Goal: Task Accomplishment & Management: Complete application form

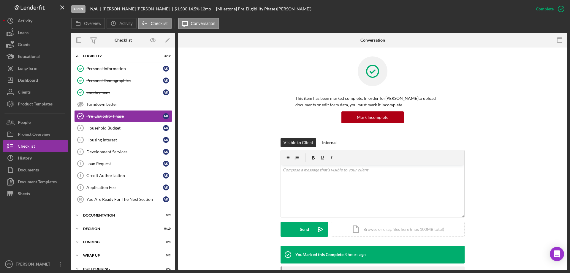
click at [34, 77] on div "Dashboard" at bounding box center [28, 80] width 20 height 13
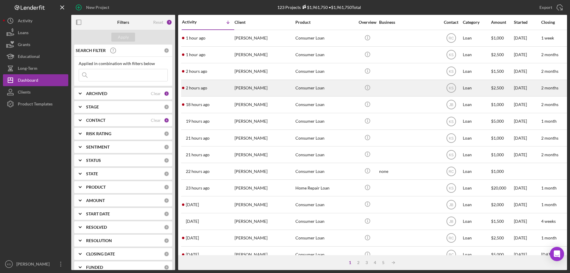
click at [299, 88] on div "Consumer Loan" at bounding box center [324, 88] width 59 height 16
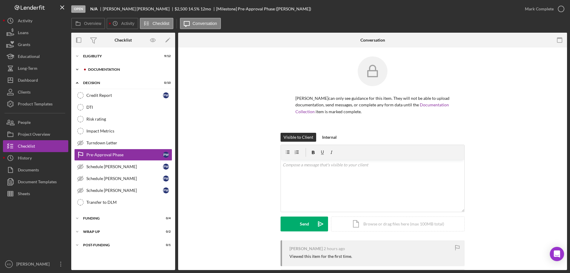
click at [110, 68] on div "Documentation" at bounding box center [128, 70] width 80 height 4
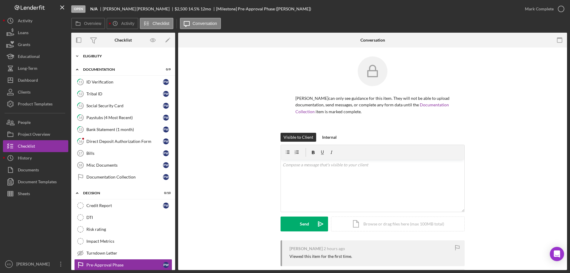
click at [107, 58] on div "Eligiblity" at bounding box center [125, 56] width 85 height 4
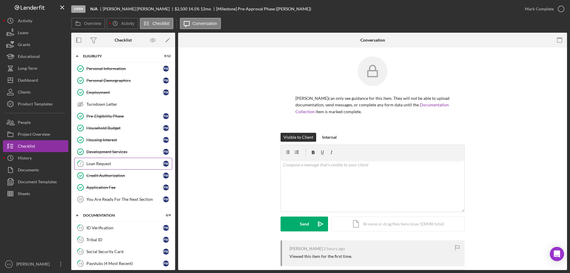
click at [110, 165] on div "Loan Request" at bounding box center [124, 163] width 77 height 5
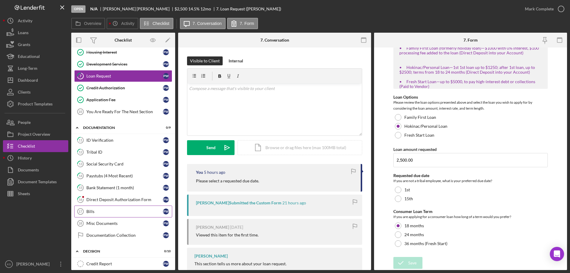
scroll to position [89, 0]
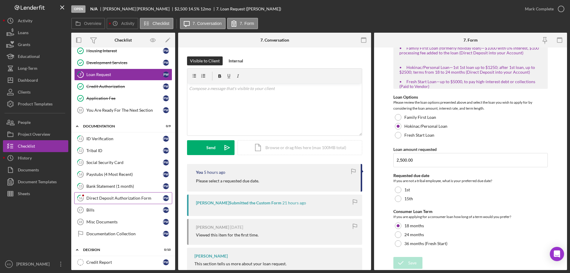
click at [120, 198] on div "Direct Deposit Authorization Form" at bounding box center [124, 198] width 77 height 5
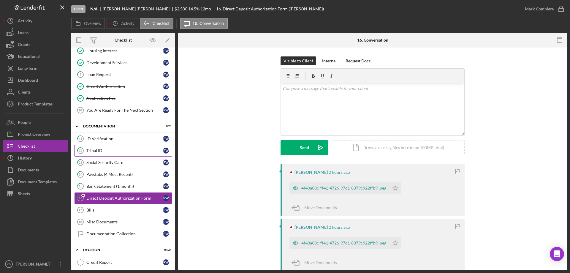
click at [112, 152] on div "Tribal ID" at bounding box center [124, 150] width 77 height 5
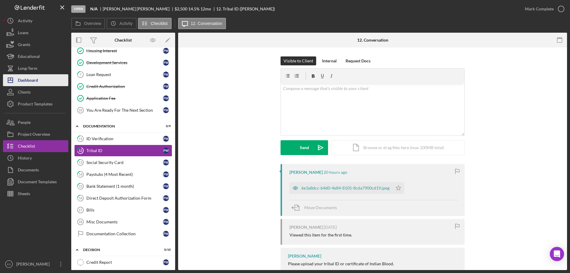
click at [39, 84] on button "Icon/Dashboard Dashboard" at bounding box center [35, 80] width 65 height 12
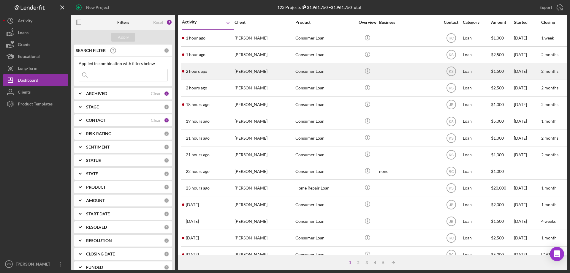
click at [282, 73] on div "[PERSON_NAME]" at bounding box center [263, 72] width 59 height 16
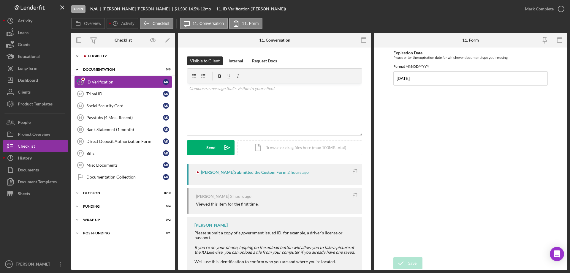
click at [99, 58] on div "Icon/Expander Eligiblity 4 / 12" at bounding box center [123, 56] width 104 height 12
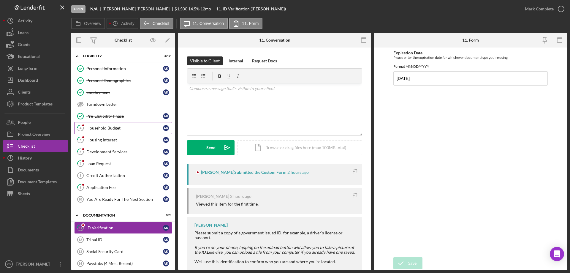
click at [99, 124] on link "4 Household Budget A K" at bounding box center [123, 128] width 98 height 12
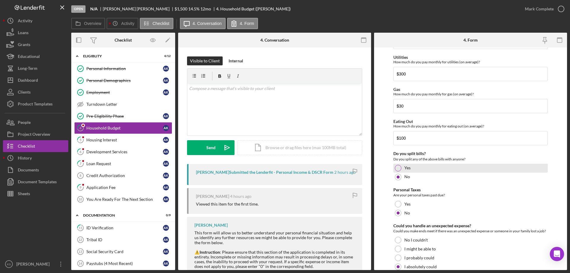
scroll to position [385, 0]
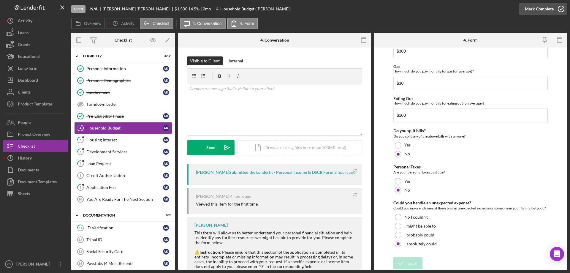
click at [526, 10] on div "Mark Complete" at bounding box center [539, 9] width 29 height 12
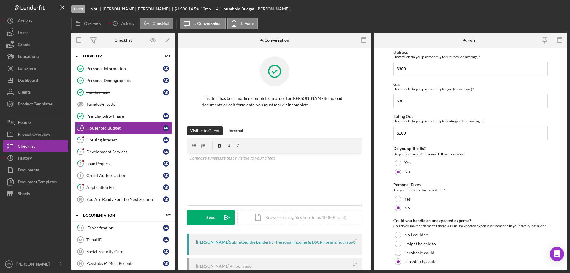
scroll to position [409, 0]
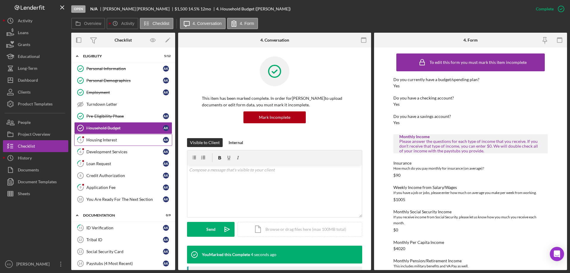
click at [118, 137] on div "Housing Interest" at bounding box center [124, 139] width 77 height 5
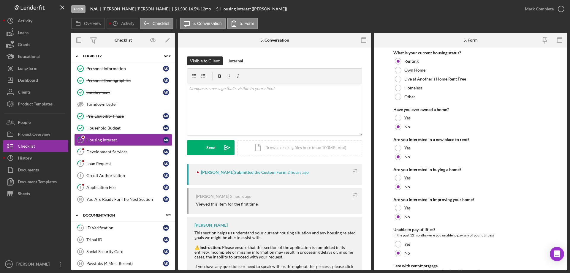
scroll to position [81, 0]
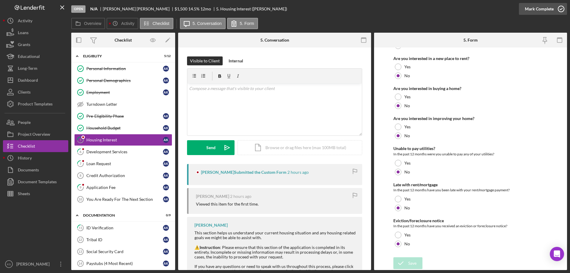
click at [536, 6] on div "Mark Complete" at bounding box center [539, 9] width 29 height 12
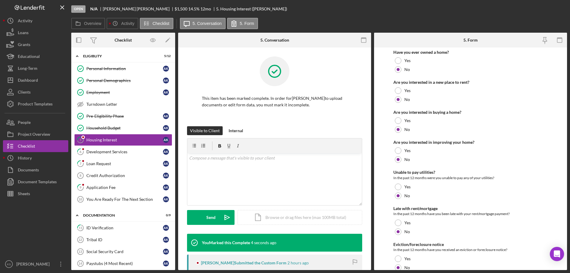
scroll to position [105, 0]
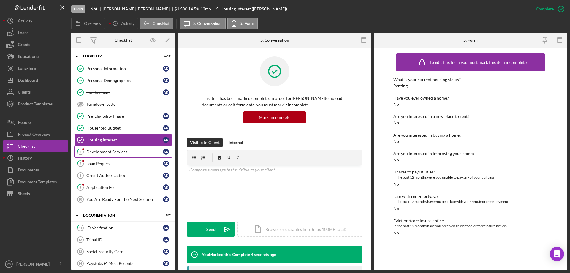
click at [113, 151] on div "Development Services" at bounding box center [124, 151] width 77 height 5
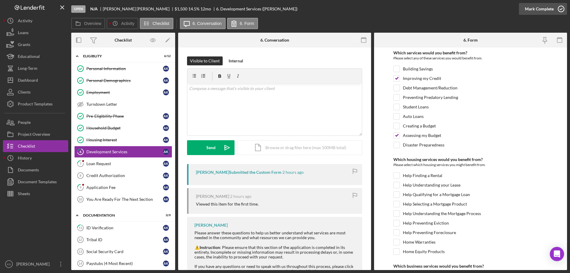
click at [535, 7] on div "Mark Complete" at bounding box center [539, 9] width 29 height 12
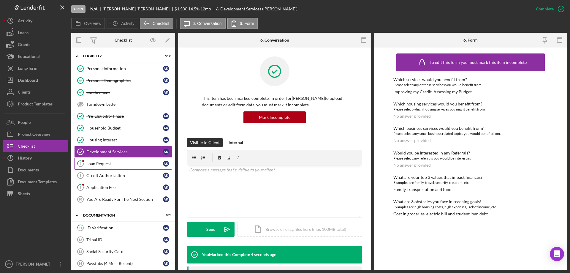
click at [108, 160] on link "7 Loan Request A K" at bounding box center [123, 164] width 98 height 12
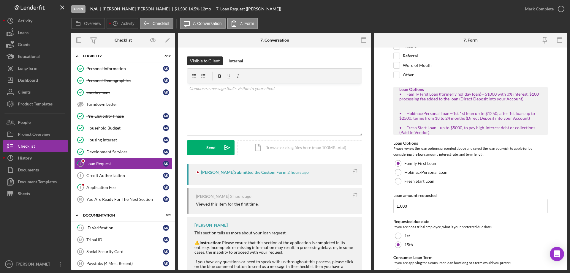
scroll to position [109, 0]
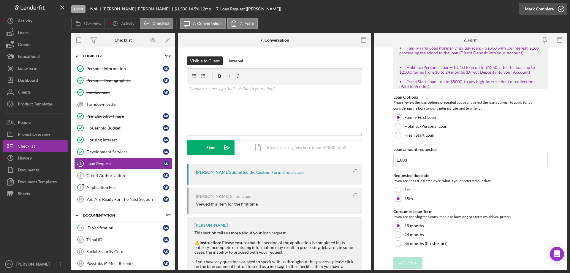
click at [539, 12] on div "Mark Complete" at bounding box center [539, 9] width 29 height 12
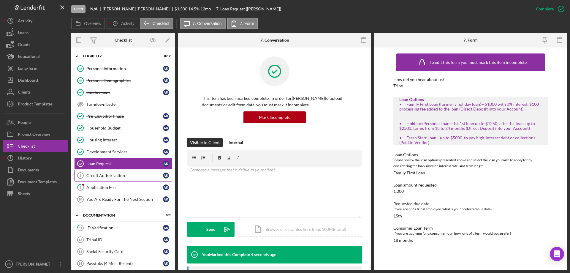
click at [114, 178] on link "Credit Authorization 8 Credit Authorization A K" at bounding box center [123, 175] width 98 height 12
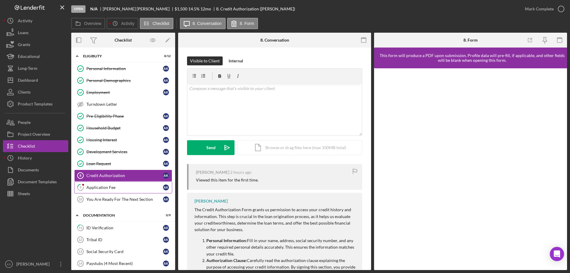
click at [113, 185] on div "Application Fee" at bounding box center [124, 187] width 77 height 5
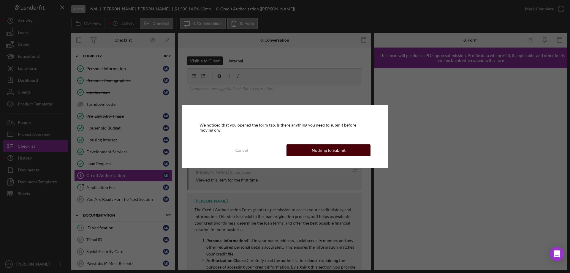
click at [354, 150] on button "Nothing to Submit" at bounding box center [328, 150] width 84 height 12
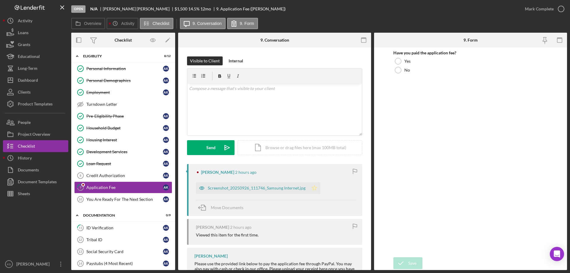
click at [313, 187] on polygon "button" at bounding box center [314, 187] width 5 height 5
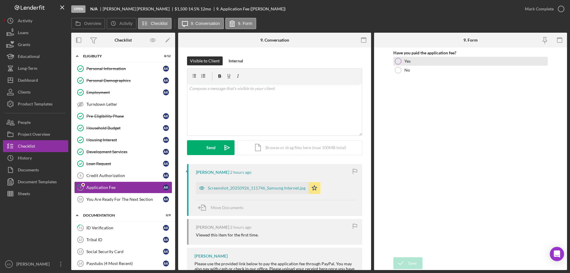
click at [406, 63] on label "Yes" at bounding box center [407, 61] width 6 height 5
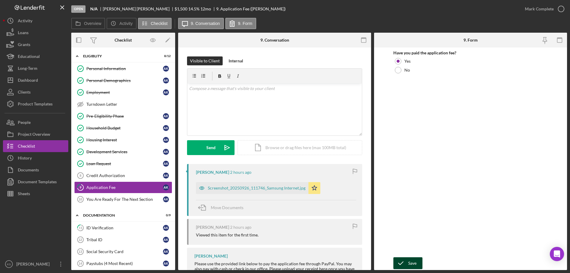
click at [407, 261] on icon "submit" at bounding box center [400, 263] width 15 height 15
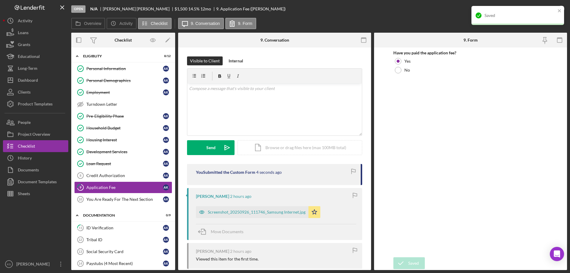
click at [546, 10] on div "Saved" at bounding box center [517, 15] width 93 height 19
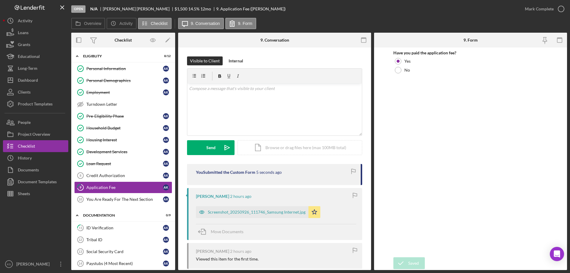
click at [546, 7] on div "Saved" at bounding box center [517, 6] width 95 height 2
click at [542, 9] on div "Mark Complete" at bounding box center [539, 9] width 29 height 12
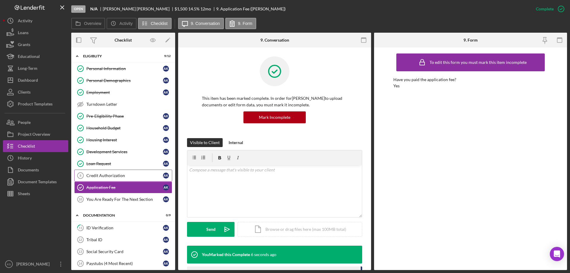
click at [109, 175] on div "Credit Authorization" at bounding box center [124, 175] width 77 height 5
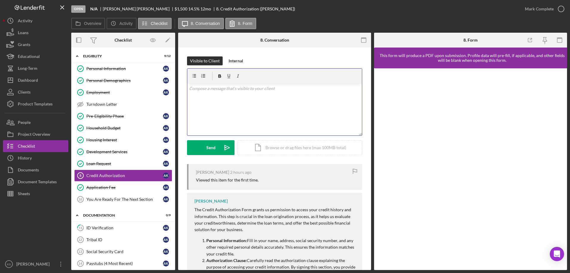
click at [263, 111] on div "v Color teal Color pink Remove color Add row above Add row below Add column bef…" at bounding box center [274, 109] width 175 height 52
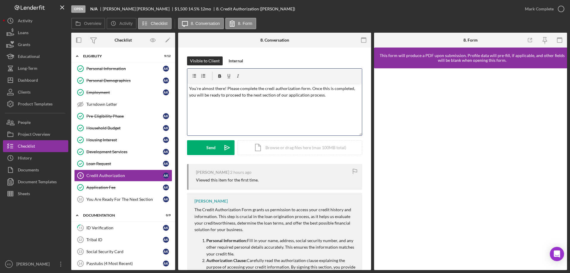
click at [268, 87] on p "You're almost there! Please complete the credi authorization form. Once this is…" at bounding box center [274, 91] width 171 height 13
click at [0, 0] on span "credit" at bounding box center [0, 0] width 0 height 0
click at [211, 150] on div "Send" at bounding box center [210, 147] width 9 height 15
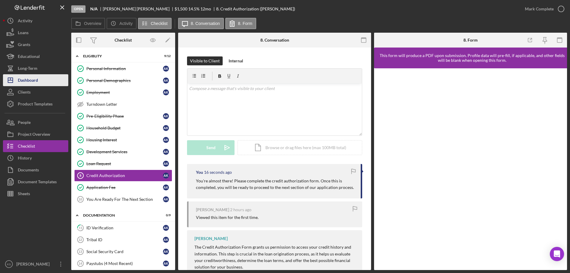
click at [51, 78] on button "Icon/Dashboard Dashboard" at bounding box center [35, 80] width 65 height 12
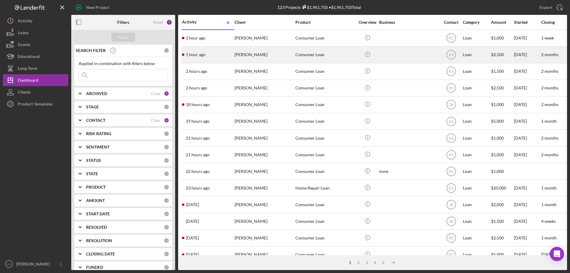
click at [250, 55] on div "[PERSON_NAME]" at bounding box center [263, 55] width 59 height 16
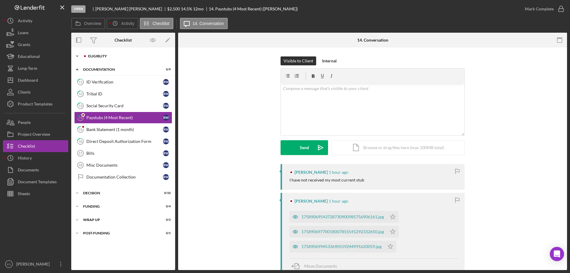
click at [110, 59] on div "Icon/Expander Eligiblity 8 / 12" at bounding box center [123, 56] width 104 height 12
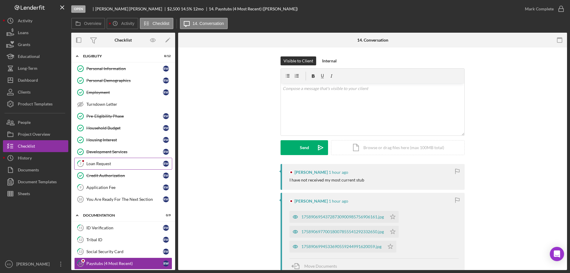
click at [101, 165] on div "Loan Request" at bounding box center [124, 163] width 77 height 5
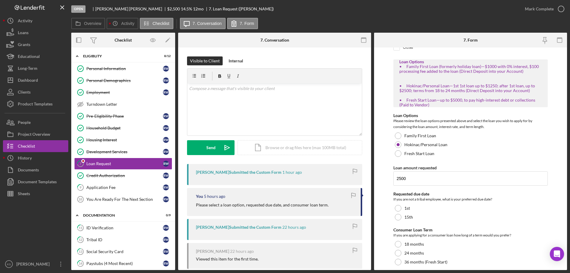
scroll to position [109, 0]
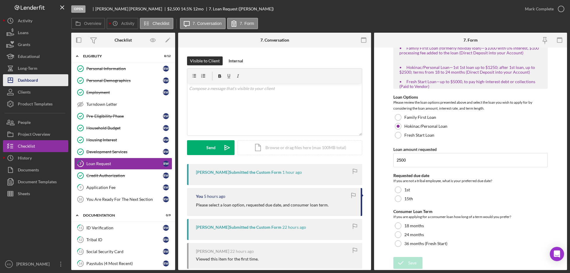
click at [39, 78] on button "Icon/Dashboard Dashboard" at bounding box center [35, 80] width 65 height 12
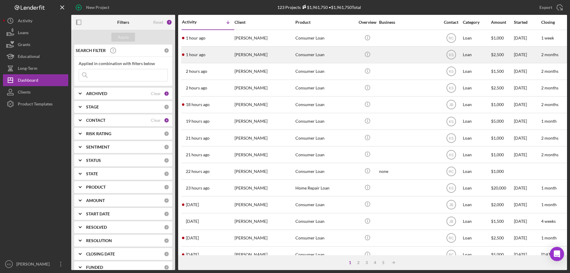
click at [259, 55] on div "[PERSON_NAME]" at bounding box center [263, 55] width 59 height 16
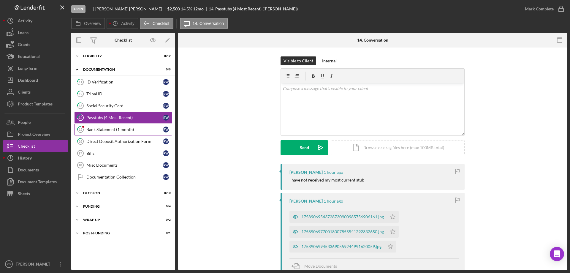
click at [114, 128] on div "Bank Statement (1 month)" at bounding box center [124, 129] width 77 height 5
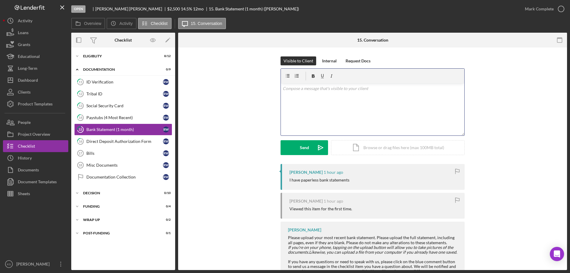
click at [339, 108] on div "v Color teal Color pink Remove color Add row above Add row below Add column bef…" at bounding box center [372, 109] width 183 height 52
click at [304, 148] on div "Send" at bounding box center [304, 147] width 9 height 15
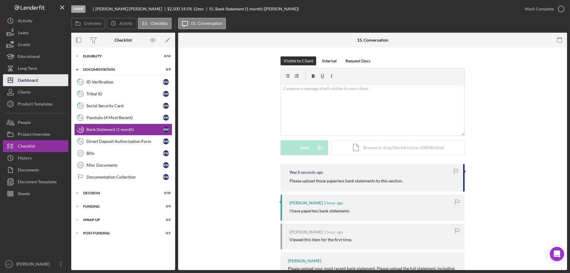
click at [29, 76] on div "Dashboard" at bounding box center [28, 80] width 20 height 13
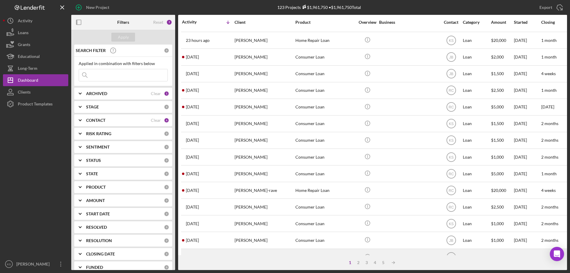
scroll to position [199, 0]
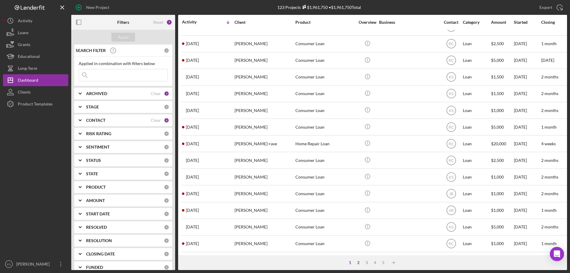
click at [357, 260] on div "2" at bounding box center [358, 262] width 8 height 5
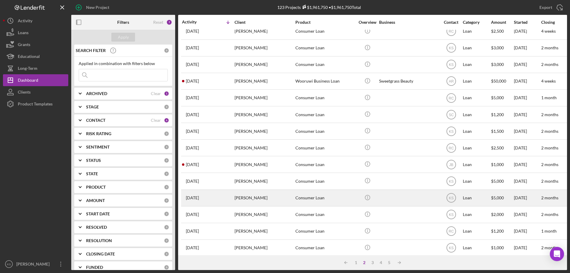
scroll to position [0, 0]
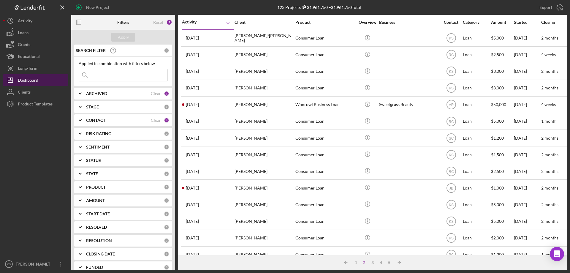
click at [37, 80] on div "Dashboard" at bounding box center [28, 80] width 20 height 13
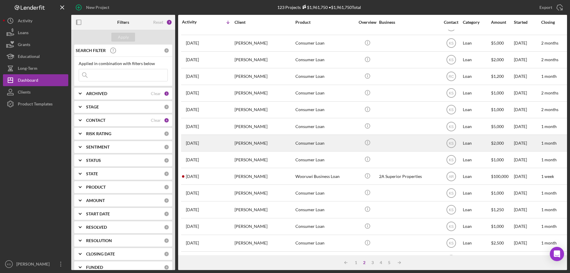
scroll to position [199, 0]
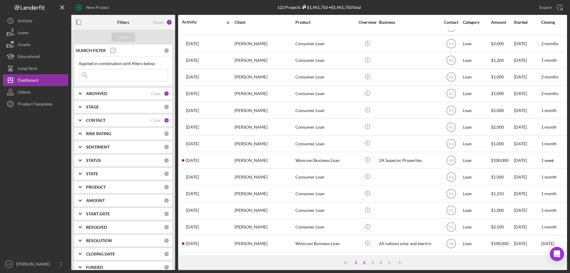
click at [355, 263] on div "1" at bounding box center [356, 262] width 8 height 5
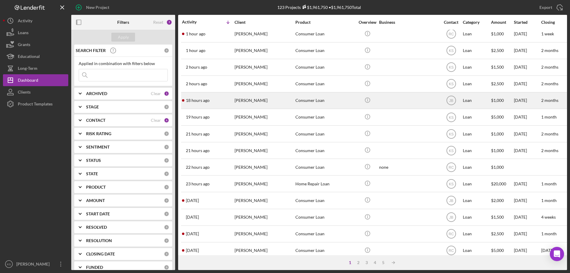
scroll to position [0, 0]
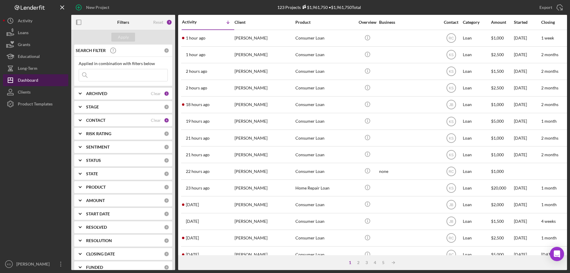
click at [44, 78] on button "Icon/Dashboard Dashboard" at bounding box center [35, 80] width 65 height 12
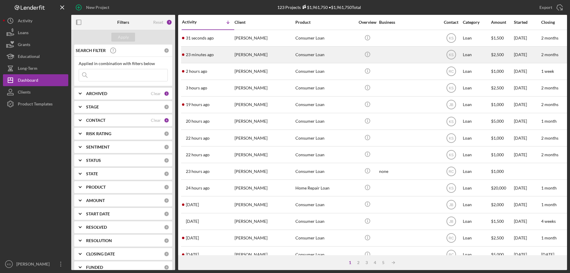
click at [313, 61] on div "Consumer Loan" at bounding box center [324, 55] width 59 height 16
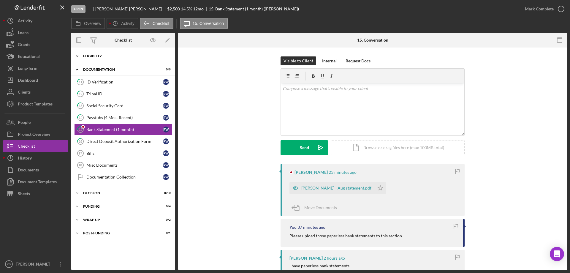
click at [95, 53] on div "Icon/Expander Eligiblity 8 / 12" at bounding box center [123, 56] width 104 height 12
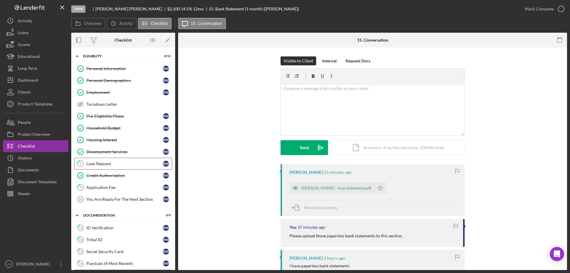
click at [112, 163] on div "Loan Request" at bounding box center [124, 163] width 77 height 5
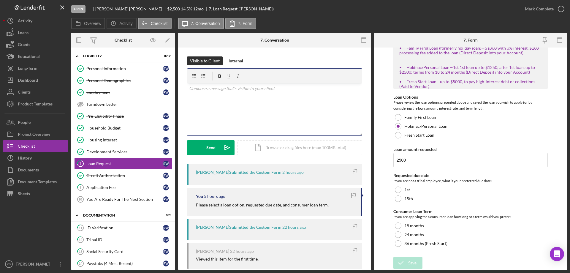
click at [250, 105] on div "v Color teal Color pink Remove color Add row above Add row below Add column bef…" at bounding box center [274, 109] width 175 height 52
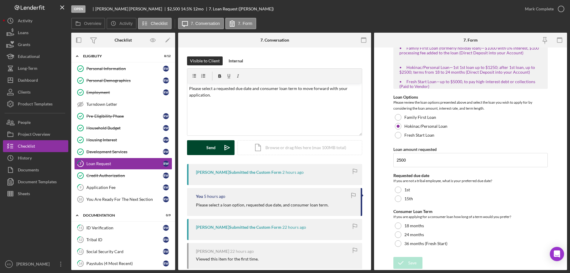
click at [213, 144] on div "Send" at bounding box center [210, 147] width 9 height 15
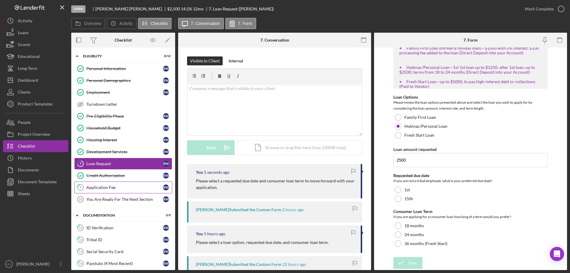
click at [119, 188] on div "Application Fee" at bounding box center [124, 187] width 77 height 5
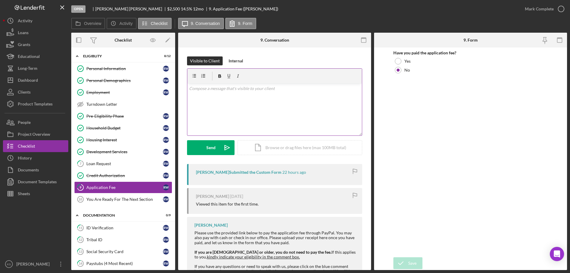
click at [275, 121] on div "v Color teal Color pink Remove color Add row above Add row below Add column bef…" at bounding box center [274, 109] width 175 height 52
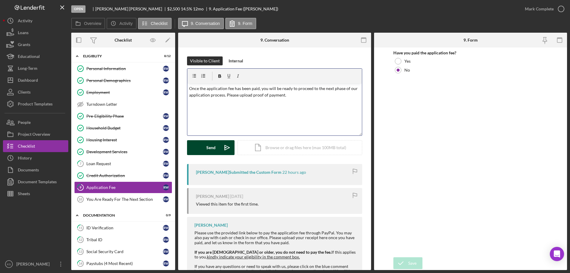
click at [213, 149] on div "Send" at bounding box center [210, 147] width 9 height 15
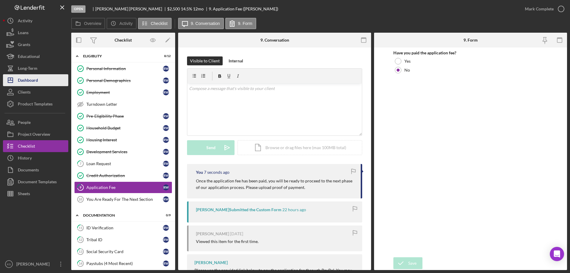
click at [33, 80] on div "Dashboard" at bounding box center [28, 80] width 20 height 13
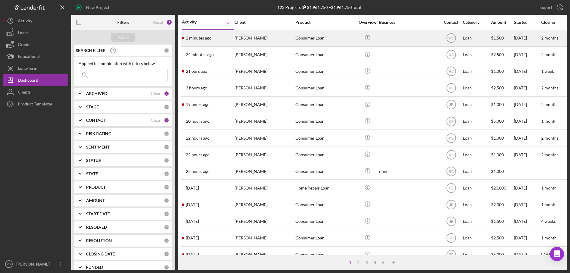
click at [258, 42] on div "[PERSON_NAME]" at bounding box center [263, 38] width 59 height 16
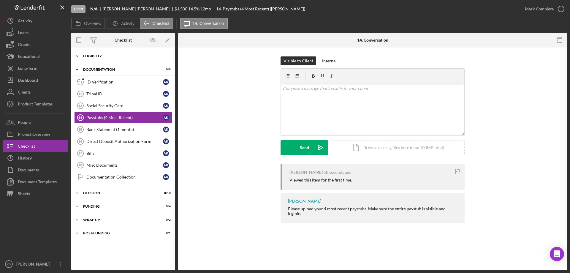
click at [106, 57] on div "Eligiblity" at bounding box center [125, 56] width 85 height 4
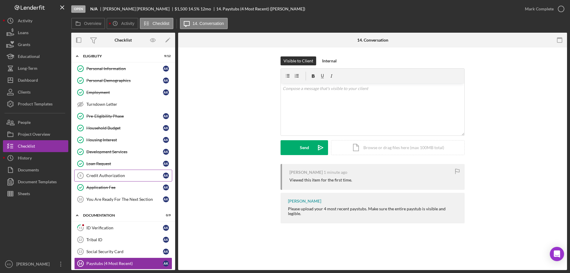
click at [102, 172] on link "Credit Authorization 8 Credit Authorization A K" at bounding box center [123, 175] width 98 height 12
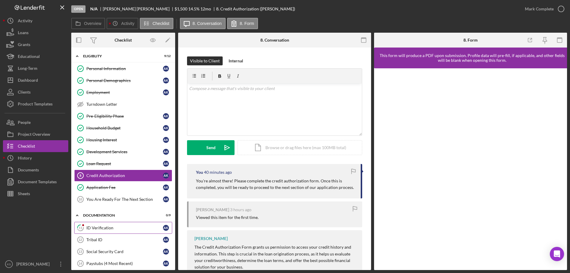
click at [98, 227] on div "ID Verification" at bounding box center [124, 227] width 77 height 5
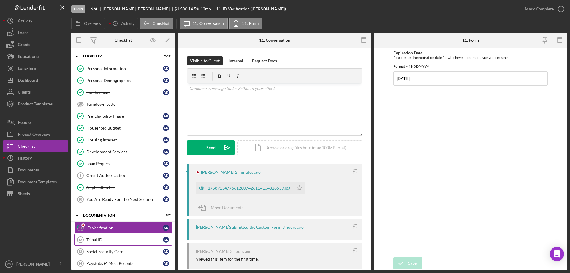
click at [104, 237] on div "Tribal ID" at bounding box center [124, 239] width 77 height 5
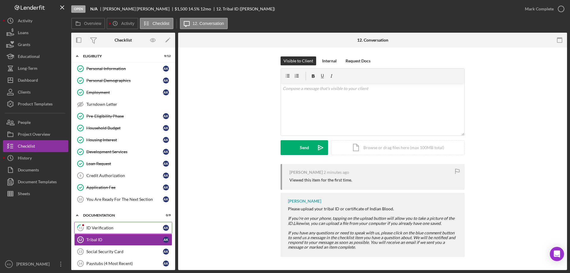
click at [109, 230] on div "ID Verification" at bounding box center [124, 227] width 77 height 5
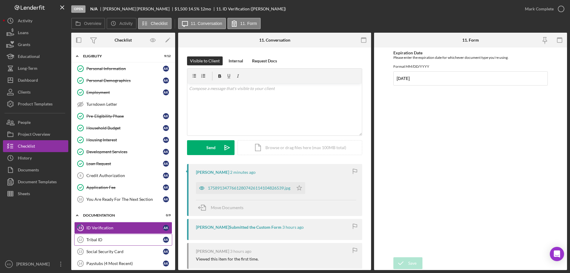
click at [101, 238] on div "Tribal ID" at bounding box center [124, 239] width 77 height 5
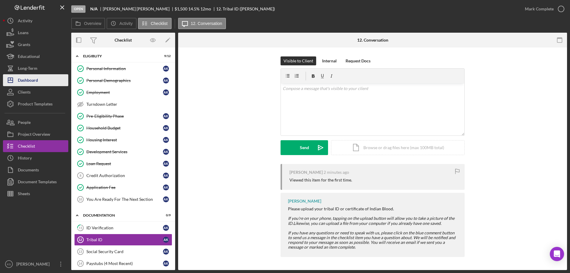
click at [42, 81] on button "Icon/Dashboard Dashboard" at bounding box center [35, 80] width 65 height 12
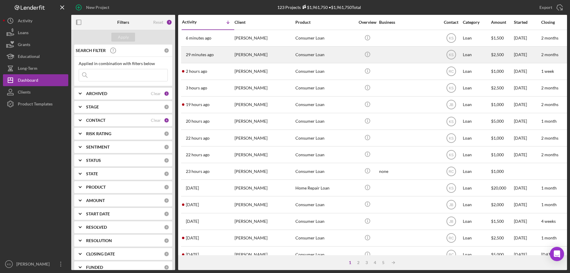
click at [259, 52] on div "[PERSON_NAME]" at bounding box center [263, 55] width 59 height 16
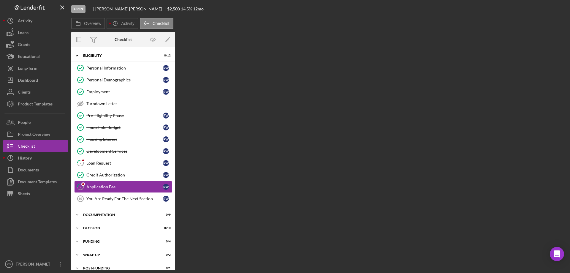
scroll to position [7, 0]
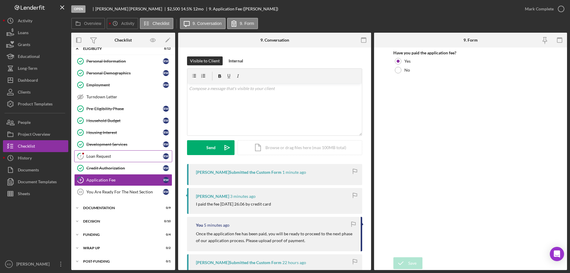
click at [115, 158] on div "Loan Request" at bounding box center [124, 156] width 77 height 5
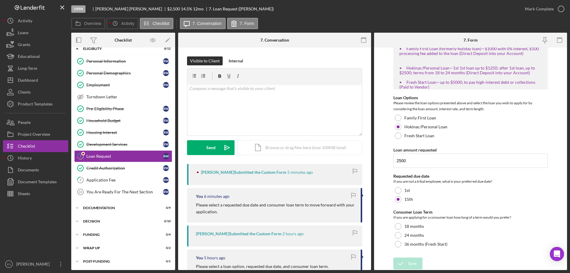
scroll to position [109, 0]
click at [128, 177] on div "Application Fee" at bounding box center [124, 179] width 77 height 5
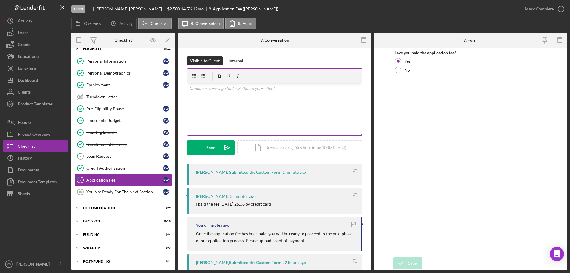
click at [239, 94] on div "v Color teal Color pink Remove color Add row above Add row below Add column bef…" at bounding box center [274, 109] width 175 height 52
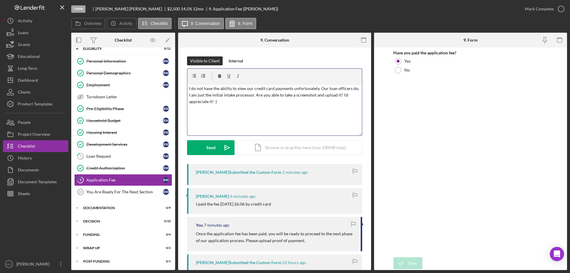
click at [279, 91] on p "I do not have the ability to view our credit card payments unfortunately. Our l…" at bounding box center [274, 95] width 171 height 20
click at [0, 0] on span "payments" at bounding box center [0, 0] width 0 height 0
click at [212, 90] on p "I do not have the ability to view our credit card payments, unfortunately. Our …" at bounding box center [274, 95] width 171 height 20
click at [312, 112] on div "v Color teal Color pink Remove color Add row above Add row below Add column bef…" at bounding box center [274, 109] width 175 height 52
click at [210, 148] on div "Send" at bounding box center [210, 147] width 9 height 15
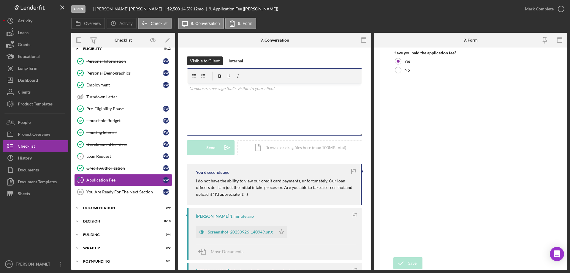
click at [253, 121] on div "v Color teal Color pink Remove color Add row above Add row below Add column bef…" at bounding box center [274, 109] width 175 height 52
click at [220, 145] on icon "Icon/icon-invite-send" at bounding box center [227, 147] width 15 height 15
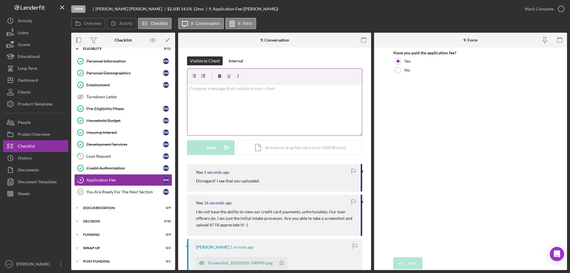
click at [270, 99] on div "v Color teal Color pink Remove color Add row above Add row below Add column bef…" at bounding box center [274, 109] width 175 height 52
click at [204, 153] on button "Send Icon/icon-invite-send" at bounding box center [210, 147] width 47 height 15
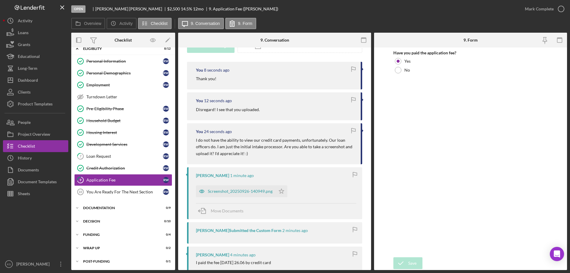
scroll to position [119, 0]
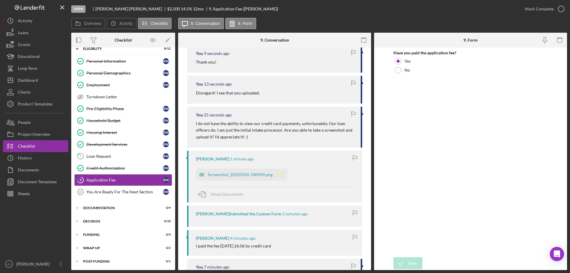
click at [281, 174] on icon "Icon/Star" at bounding box center [281, 175] width 12 height 12
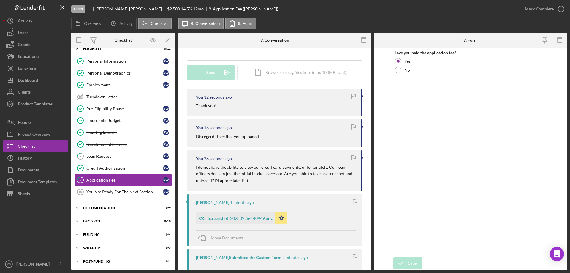
scroll to position [0, 0]
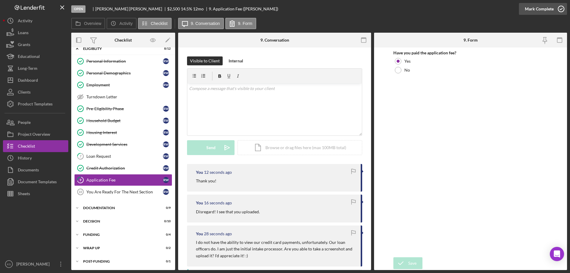
click at [550, 9] on div "Mark Complete" at bounding box center [539, 9] width 29 height 12
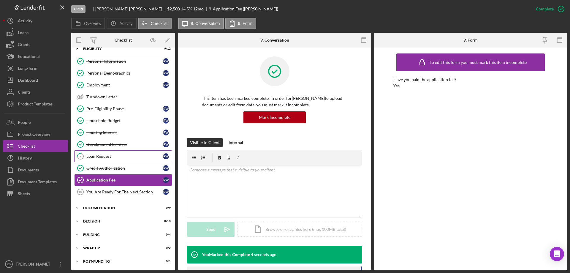
click at [119, 152] on link "7 Loan Request R W" at bounding box center [123, 156] width 98 height 12
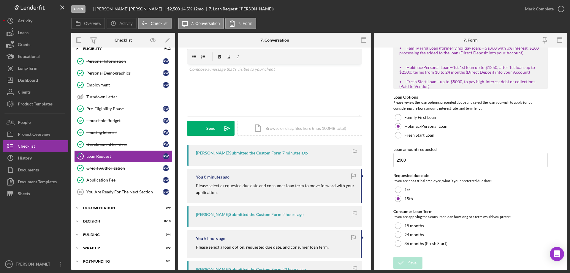
scroll to position [30, 0]
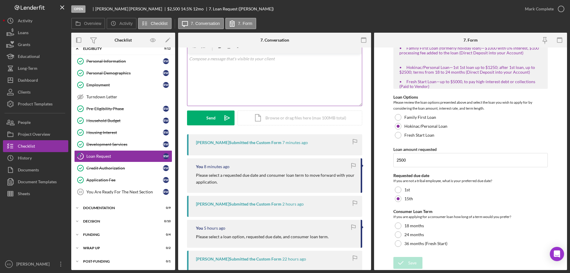
click at [258, 88] on div "v Color teal Color pink Remove color Add row above Add row below Add column bef…" at bounding box center [274, 80] width 175 height 52
click at [220, 61] on p "Would you like a 18 mo or 24 mo loan term?" at bounding box center [274, 59] width 171 height 7
click at [0, 0] on span "an 18-mo" at bounding box center [0, 0] width 0 height 0
click at [248, 58] on p "Would you like an 18-mo or 24 mo loan term?" at bounding box center [274, 59] width 171 height 7
click at [0, 0] on span "-mo" at bounding box center [0, 0] width 0 height 0
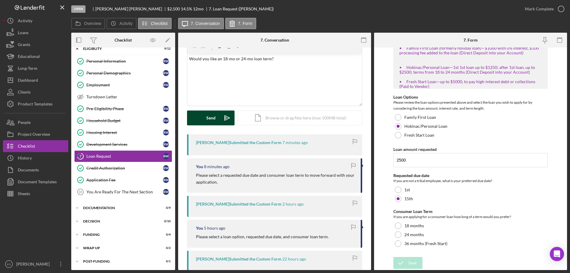
click at [208, 122] on div "Send" at bounding box center [210, 117] width 9 height 15
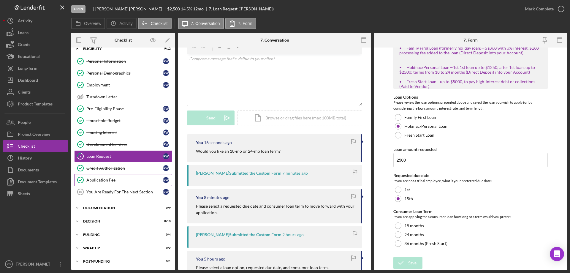
click at [124, 177] on link "Application Fee Application Fee R W" at bounding box center [123, 180] width 98 height 12
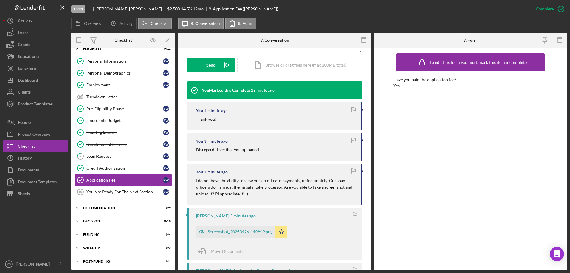
scroll to position [148, 0]
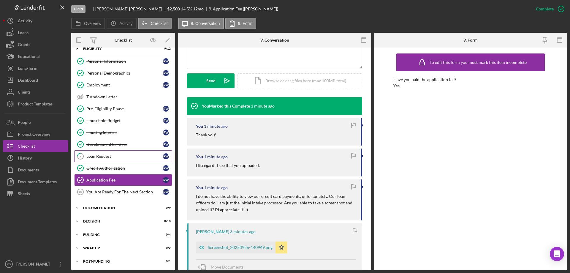
click at [100, 154] on div "Loan Request" at bounding box center [124, 156] width 77 height 5
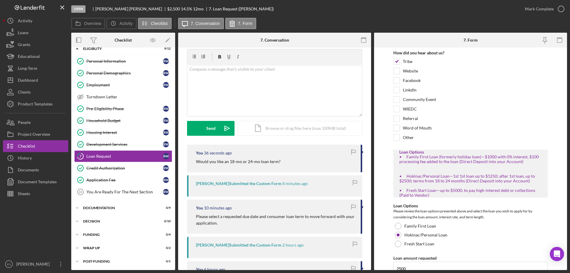
scroll to position [59, 0]
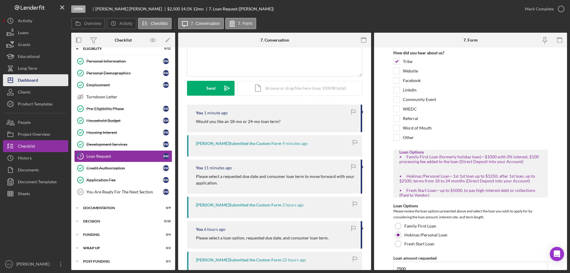
click at [39, 75] on button "Icon/Dashboard Dashboard" at bounding box center [35, 80] width 65 height 12
